Goal: Information Seeking & Learning: Find specific fact

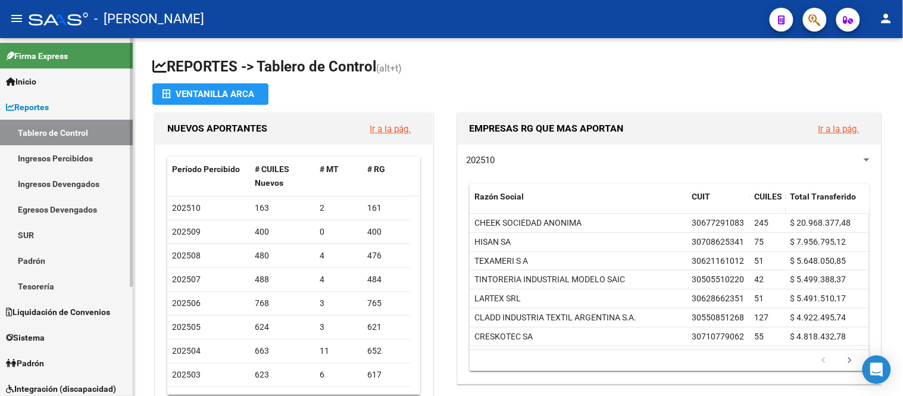
click at [39, 133] on link "Tablero de Control" at bounding box center [66, 133] width 133 height 26
click at [49, 109] on span "Reportes" at bounding box center [27, 107] width 43 height 13
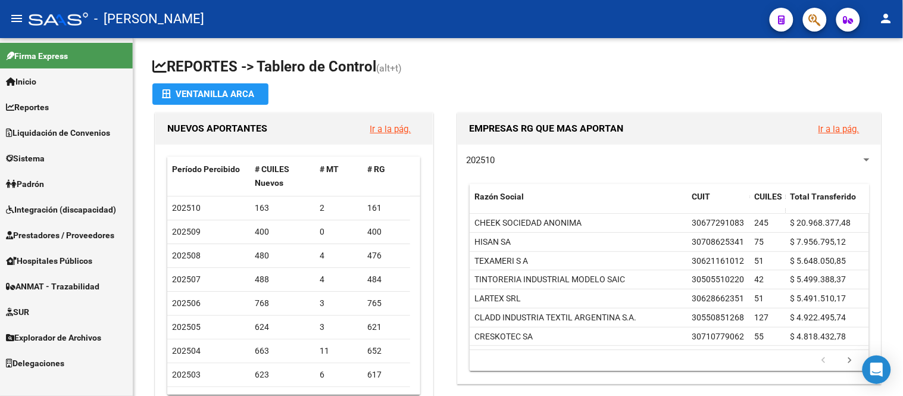
click at [36, 181] on span "Padrón" at bounding box center [25, 183] width 38 height 13
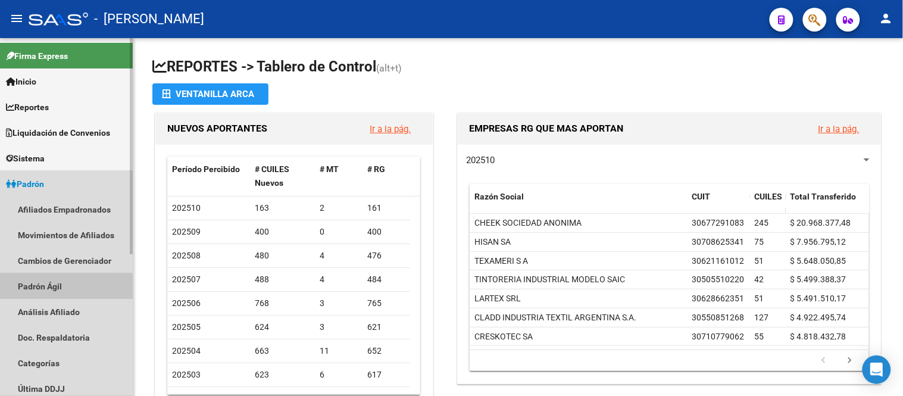
click at [65, 288] on link "Padrón Ágil" at bounding box center [66, 286] width 133 height 26
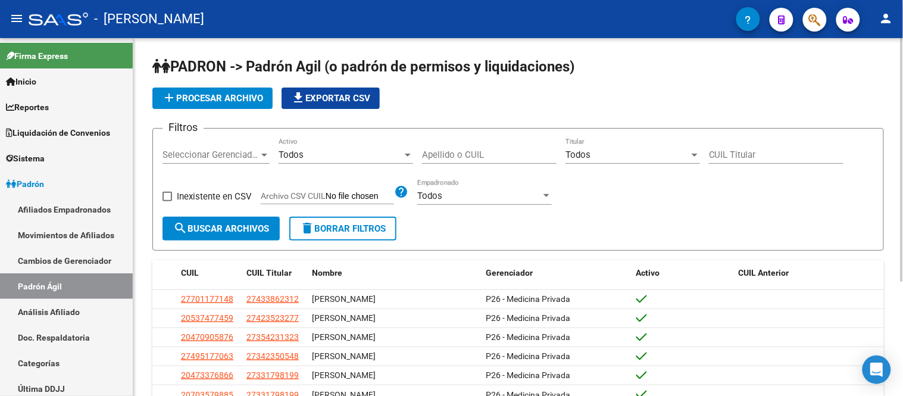
click at [455, 157] on input "Apellido o CUIL" at bounding box center [489, 154] width 135 height 11
paste input "50803947"
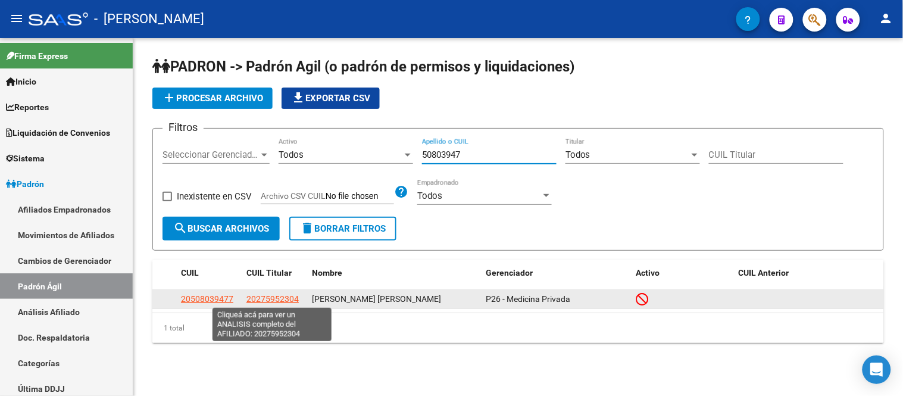
type input "50803947"
drag, startPoint x: 255, startPoint y: 301, endPoint x: 292, endPoint y: 302, distance: 37.0
click at [292, 302] on span "20275952304" at bounding box center [273, 299] width 52 height 10
copy span "27595230"
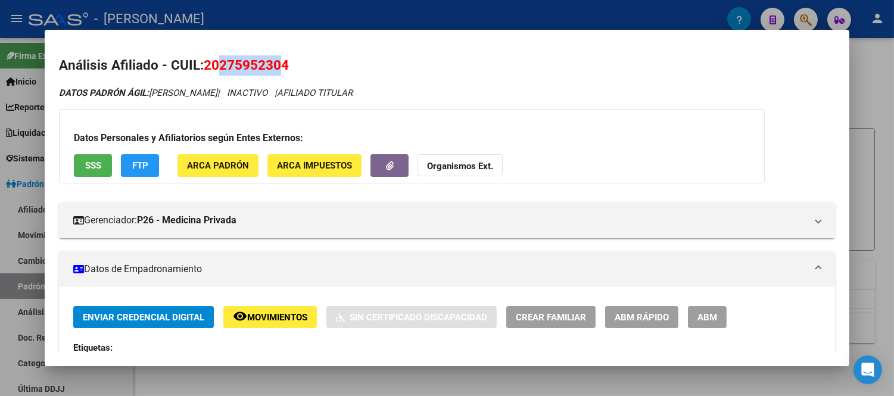
drag, startPoint x: 216, startPoint y: 64, endPoint x: 276, endPoint y: 64, distance: 60.7
click at [276, 64] on span "20275952304" at bounding box center [246, 64] width 85 height 15
copy span "27595230"
